Goal: Information Seeking & Learning: Learn about a topic

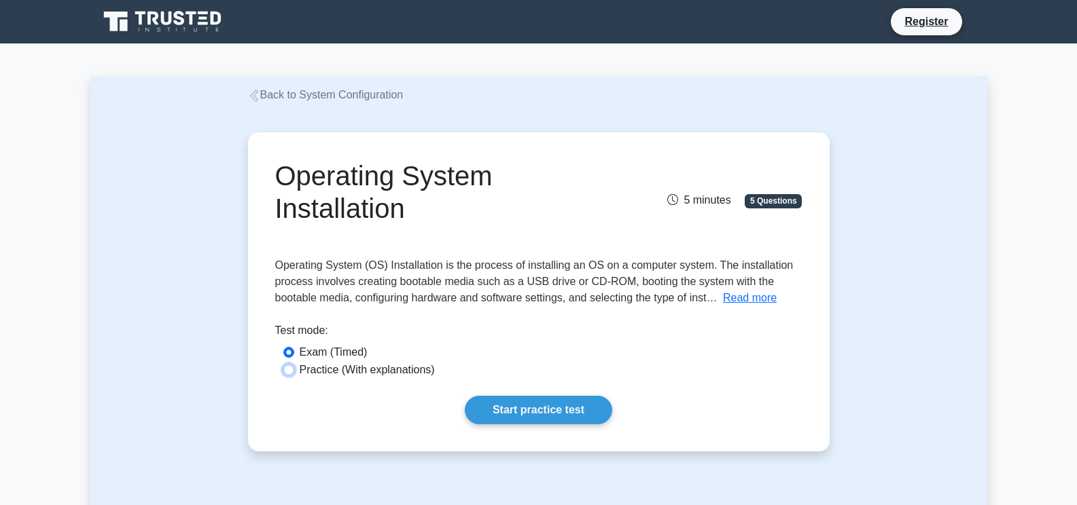
click at [289, 372] on input "Practice (With explanations)" at bounding box center [288, 370] width 11 height 11
radio input "true"
click at [596, 406] on link "Start practice test" at bounding box center [538, 410] width 147 height 29
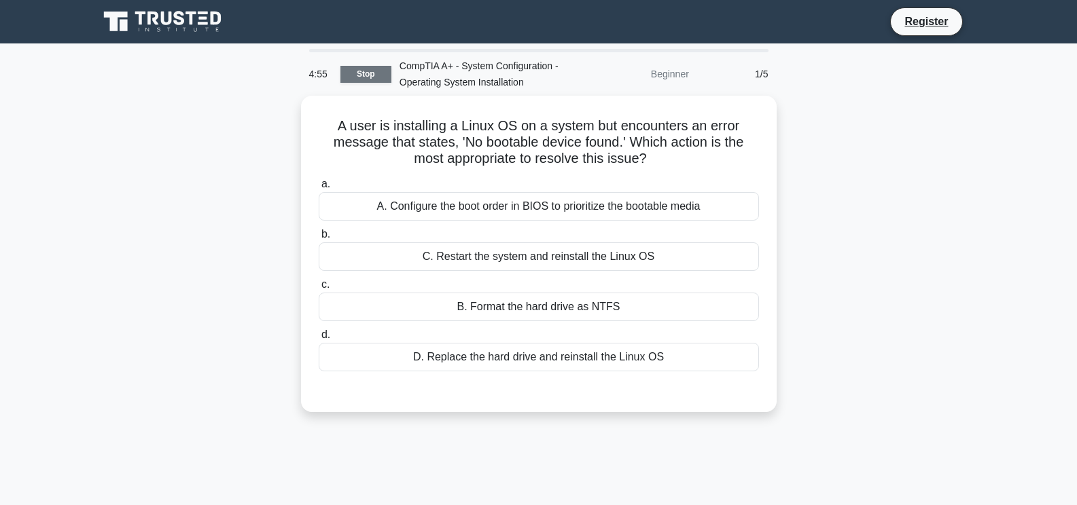
click at [359, 75] on link "Stop" at bounding box center [365, 74] width 51 height 17
